Goal: Task Accomplishment & Management: Use online tool/utility

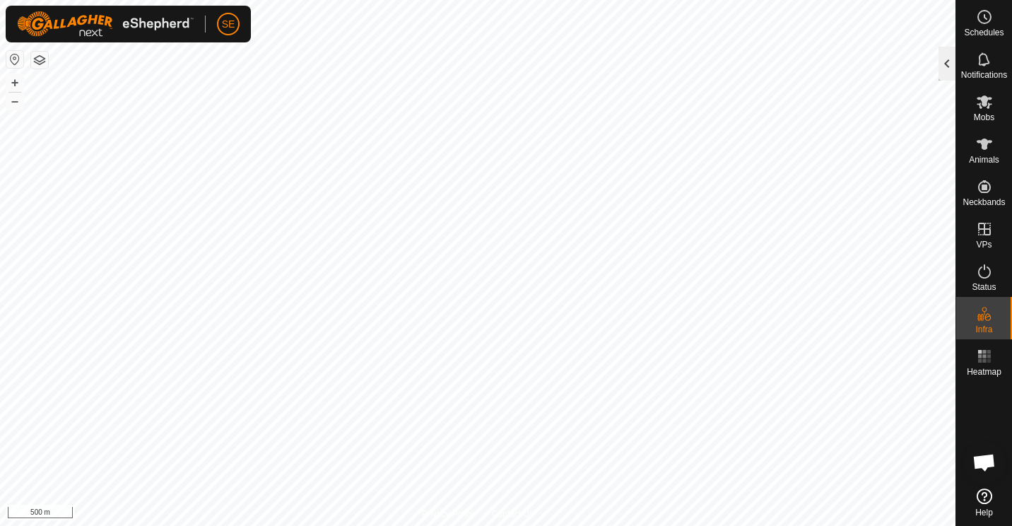
click at [948, 64] on div at bounding box center [947, 64] width 17 height 34
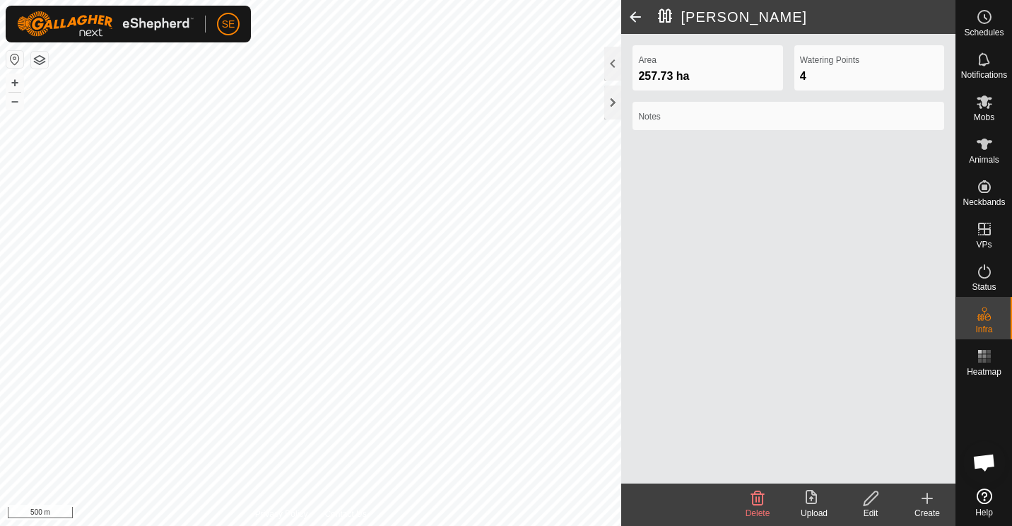
click at [40, 56] on button "button" at bounding box center [39, 60] width 17 height 17
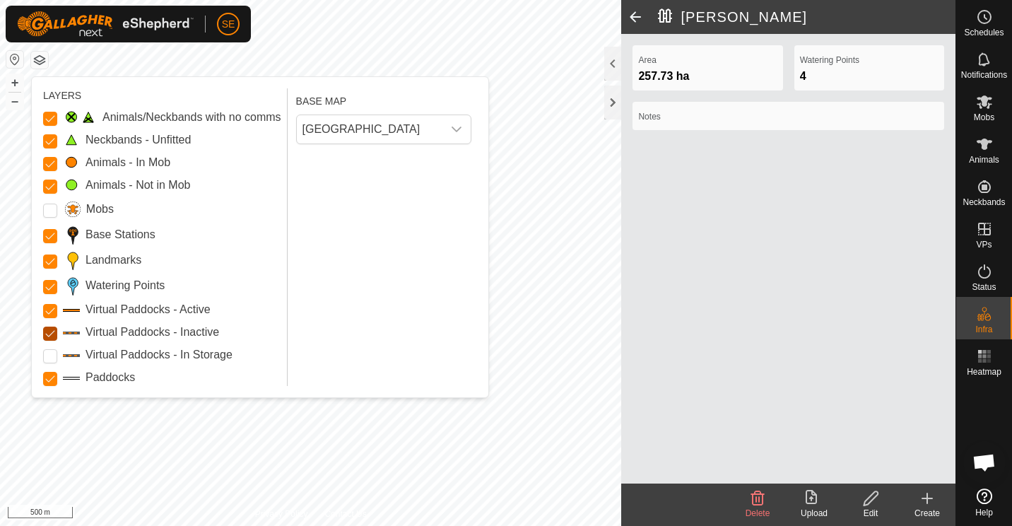
click at [49, 332] on Inactive "Virtual Paddocks - Inactive" at bounding box center [50, 334] width 14 height 14
click at [47, 335] on Inactive "Virtual Paddocks - Inactive" at bounding box center [50, 334] width 14 height 14
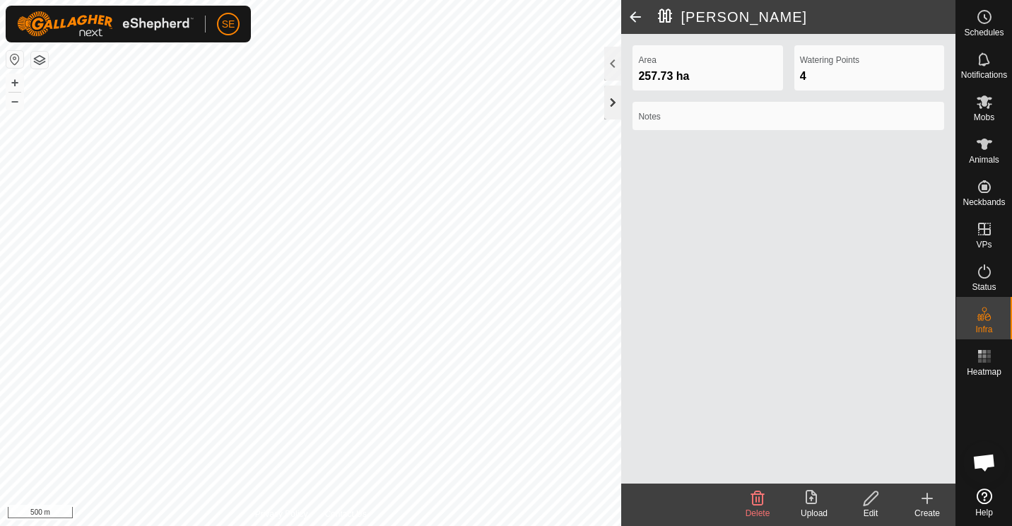
click at [612, 100] on div at bounding box center [613, 103] width 17 height 34
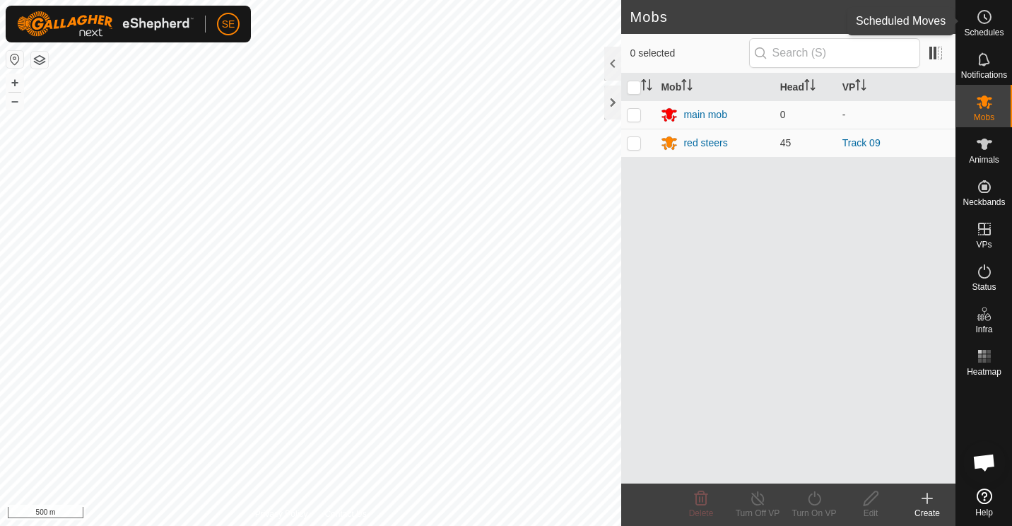
click at [979, 13] on circle at bounding box center [985, 17] width 13 height 13
